Goal: Information Seeking & Learning: Check status

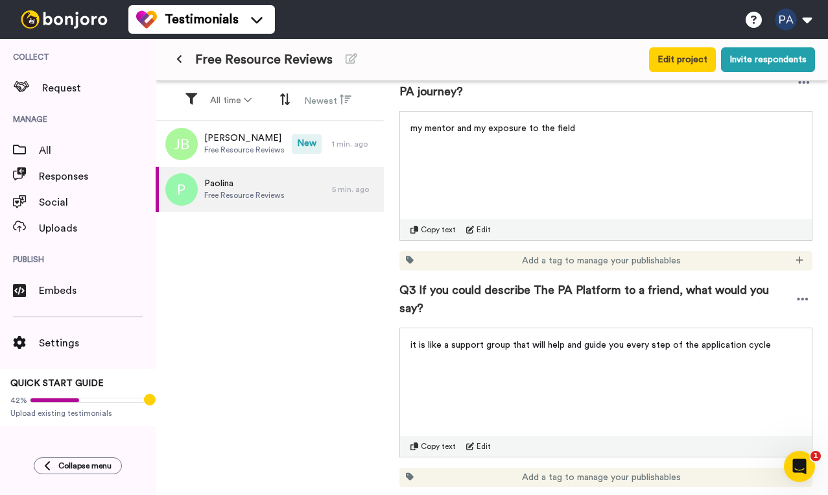
scroll to position [457, 0]
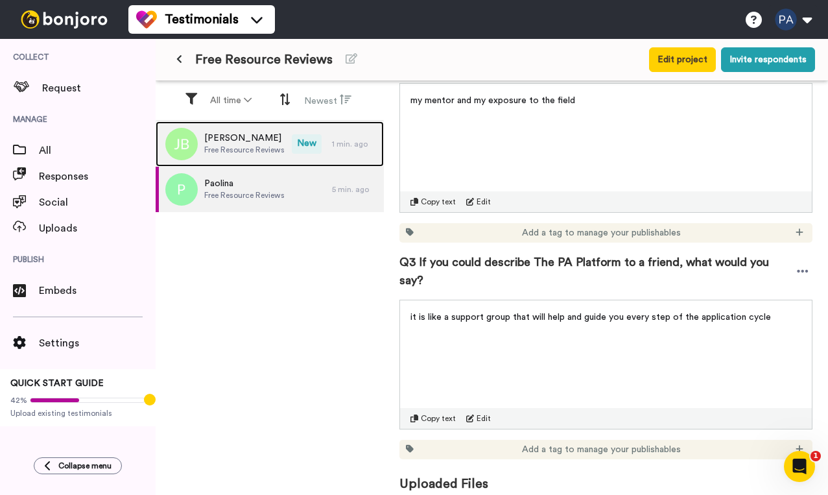
click at [233, 136] on span "Jenna Blandina" at bounding box center [244, 138] width 80 height 13
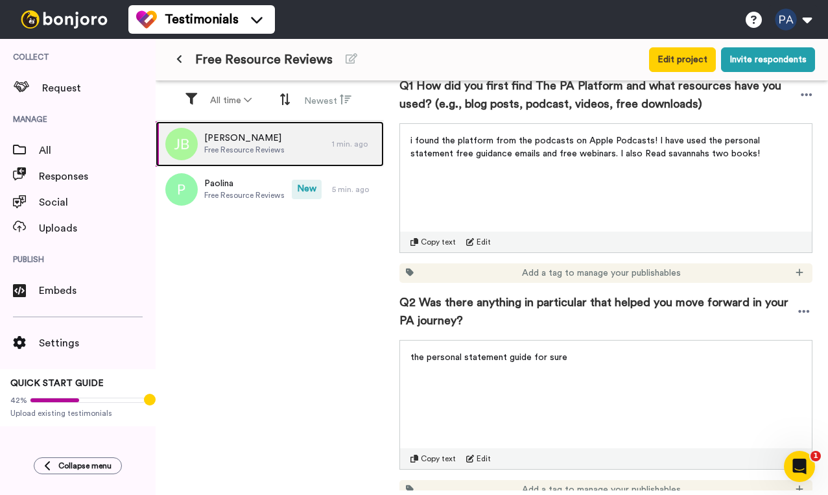
scroll to position [198, 0]
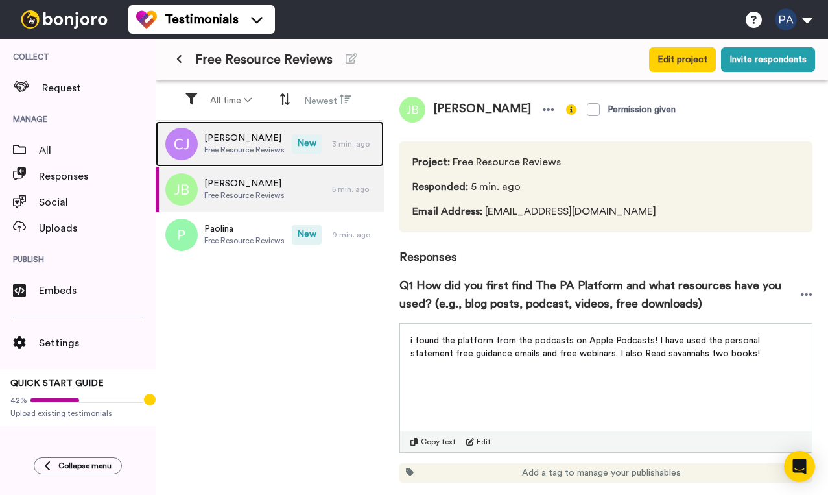
click at [263, 141] on span "Cristina Jercan" at bounding box center [244, 138] width 80 height 13
